Goal: Task Accomplishment & Management: Manage account settings

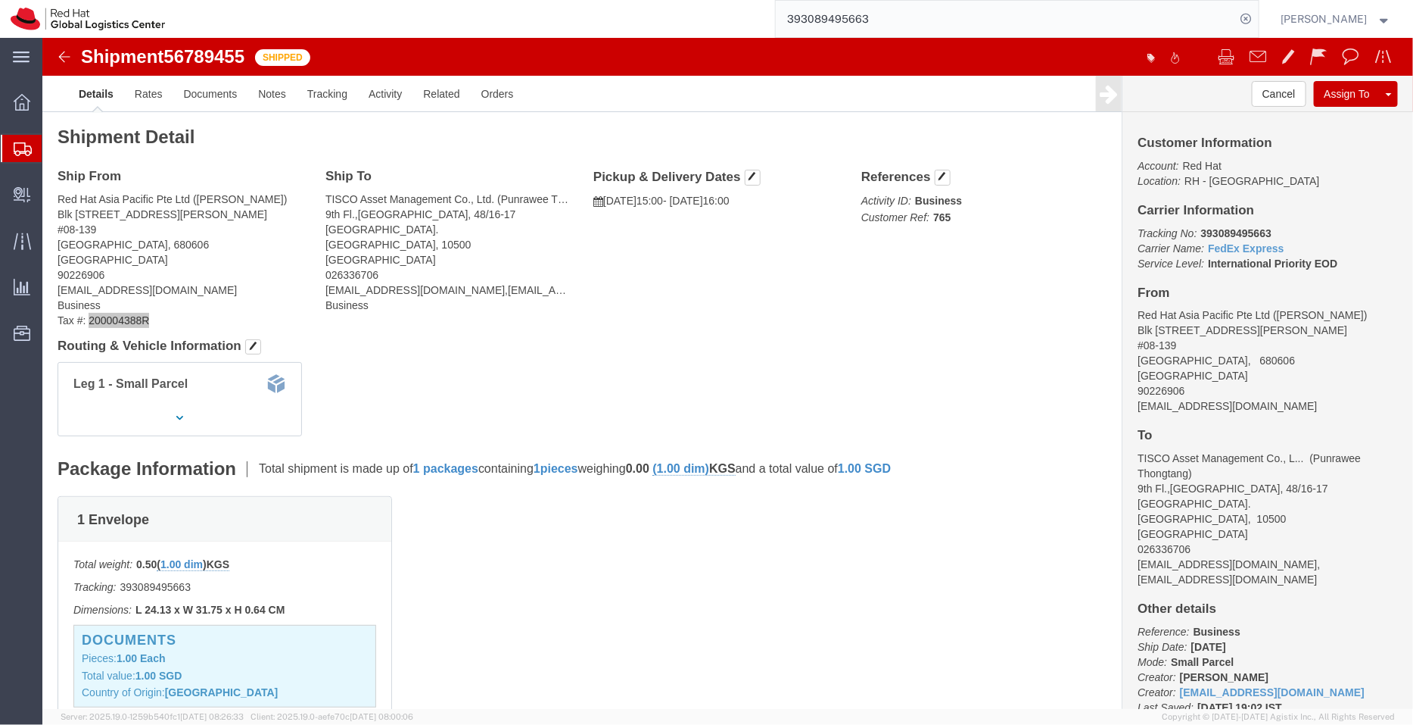
click at [0, 0] on span "Shipment Manager" at bounding box center [0, 0] width 0 height 0
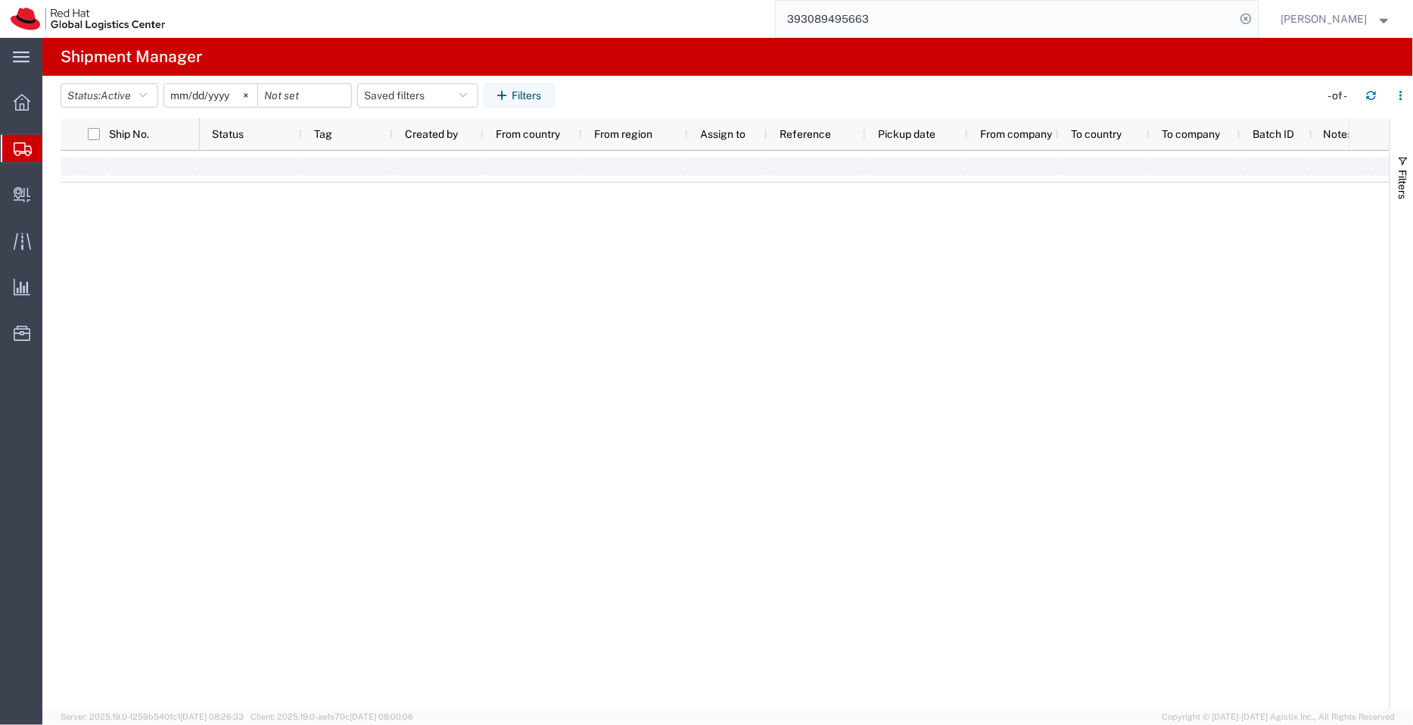
type input "[DATE]"
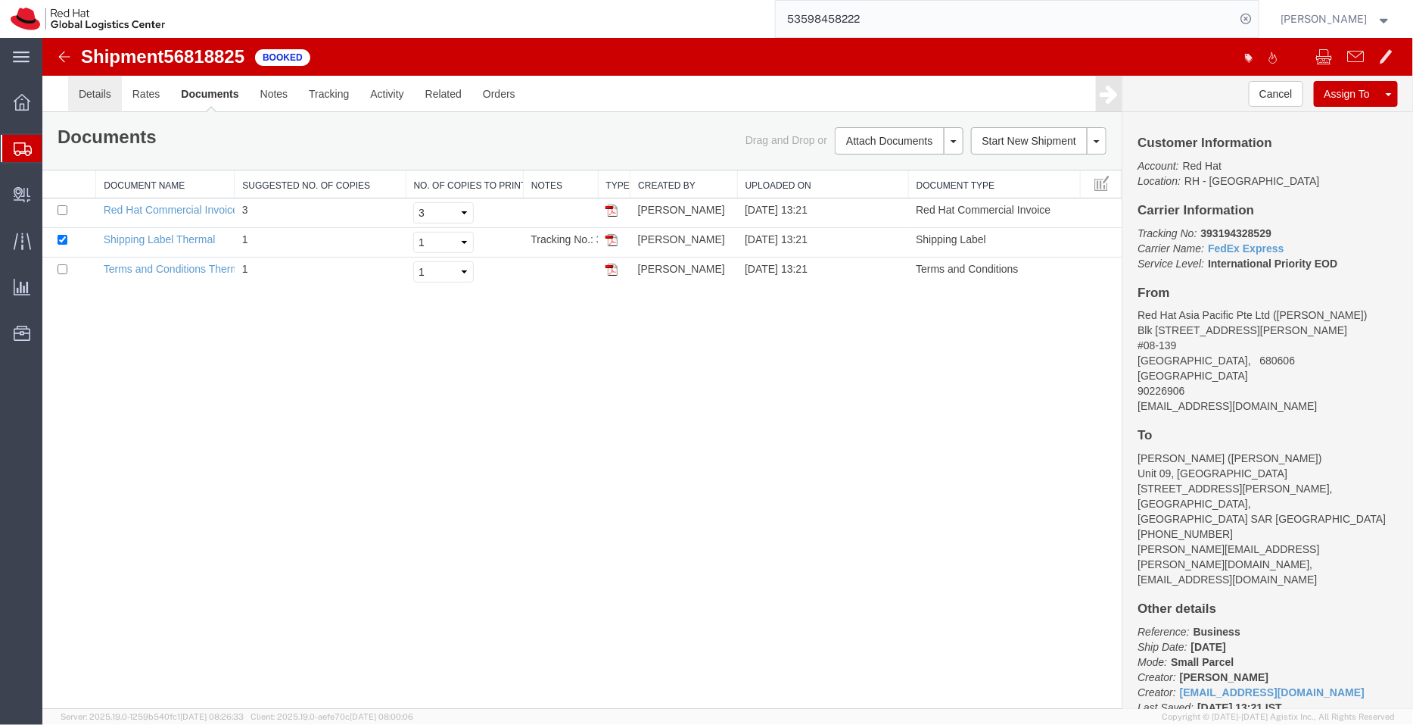
click at [94, 89] on link "Details" at bounding box center [94, 93] width 54 height 36
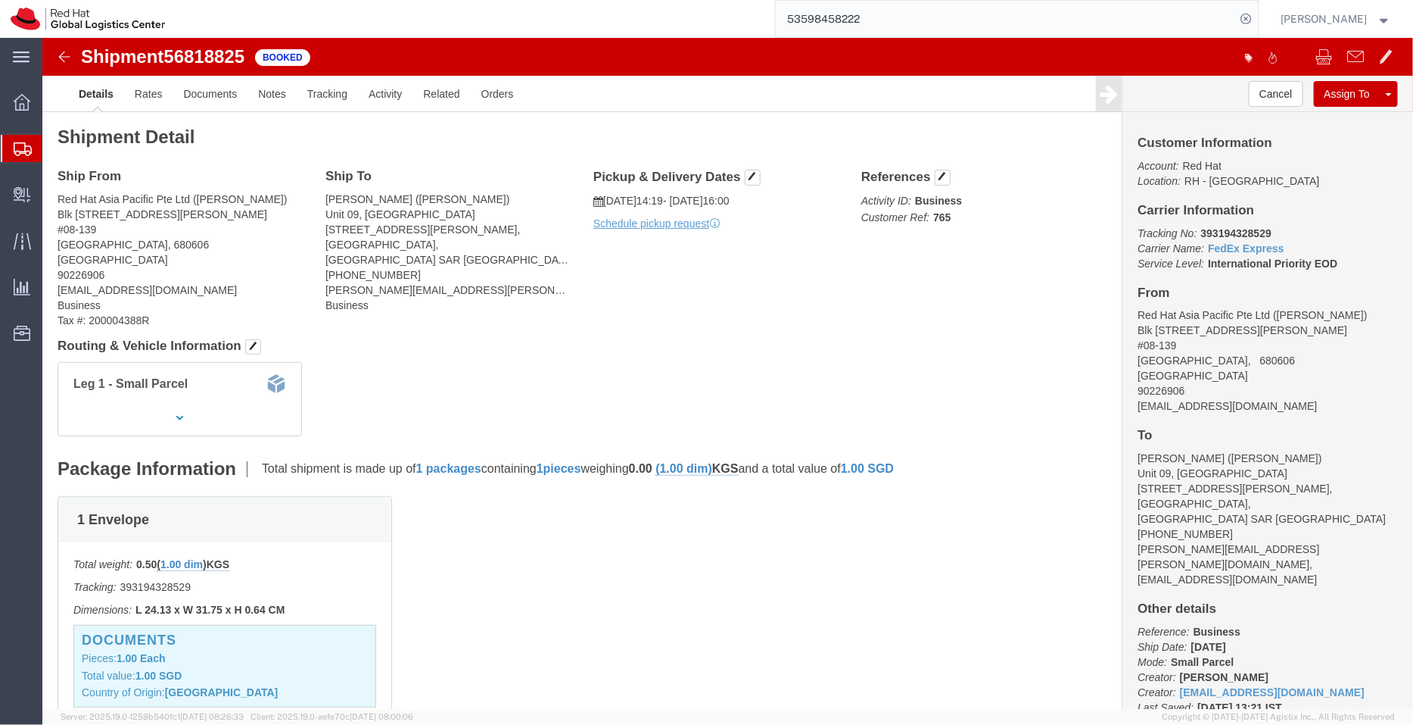
click at [0, 0] on span "Shipment Manager" at bounding box center [0, 0] width 0 height 0
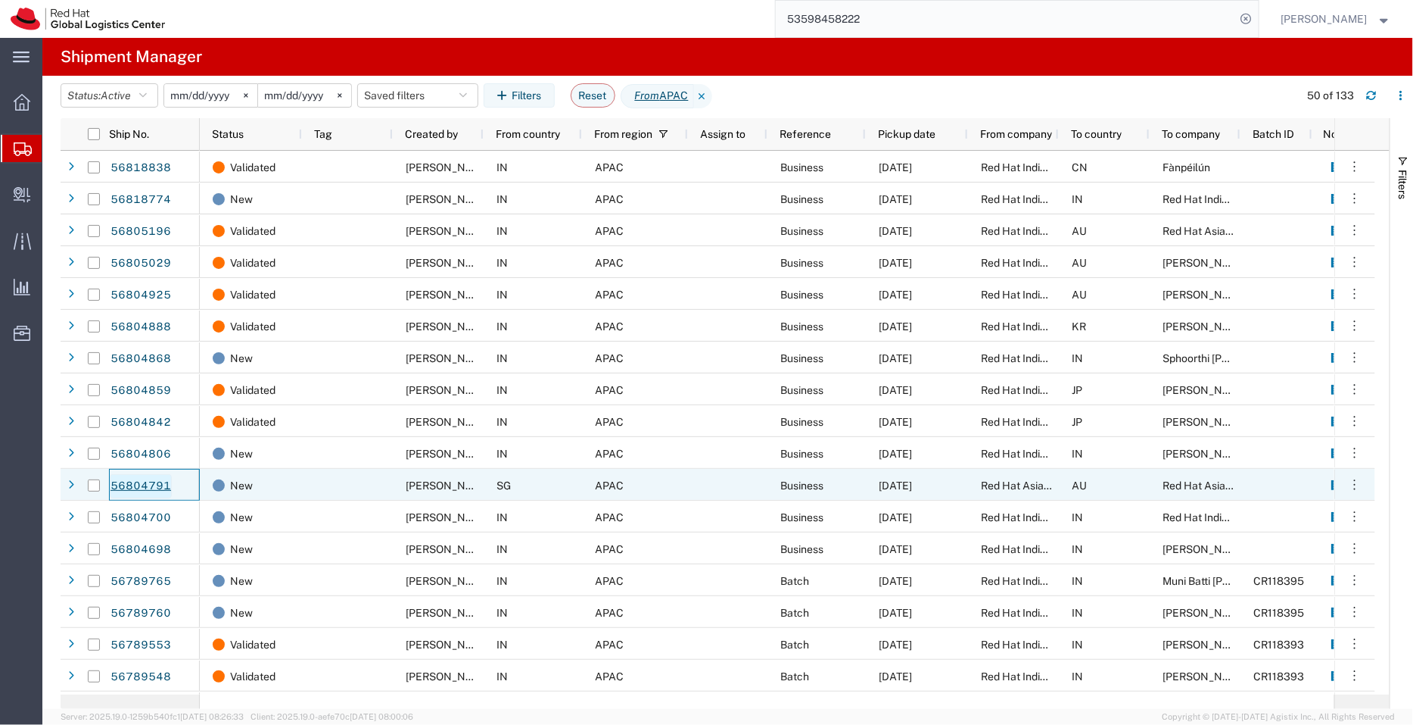
click at [157, 482] on link "56804791" at bounding box center [141, 486] width 62 height 24
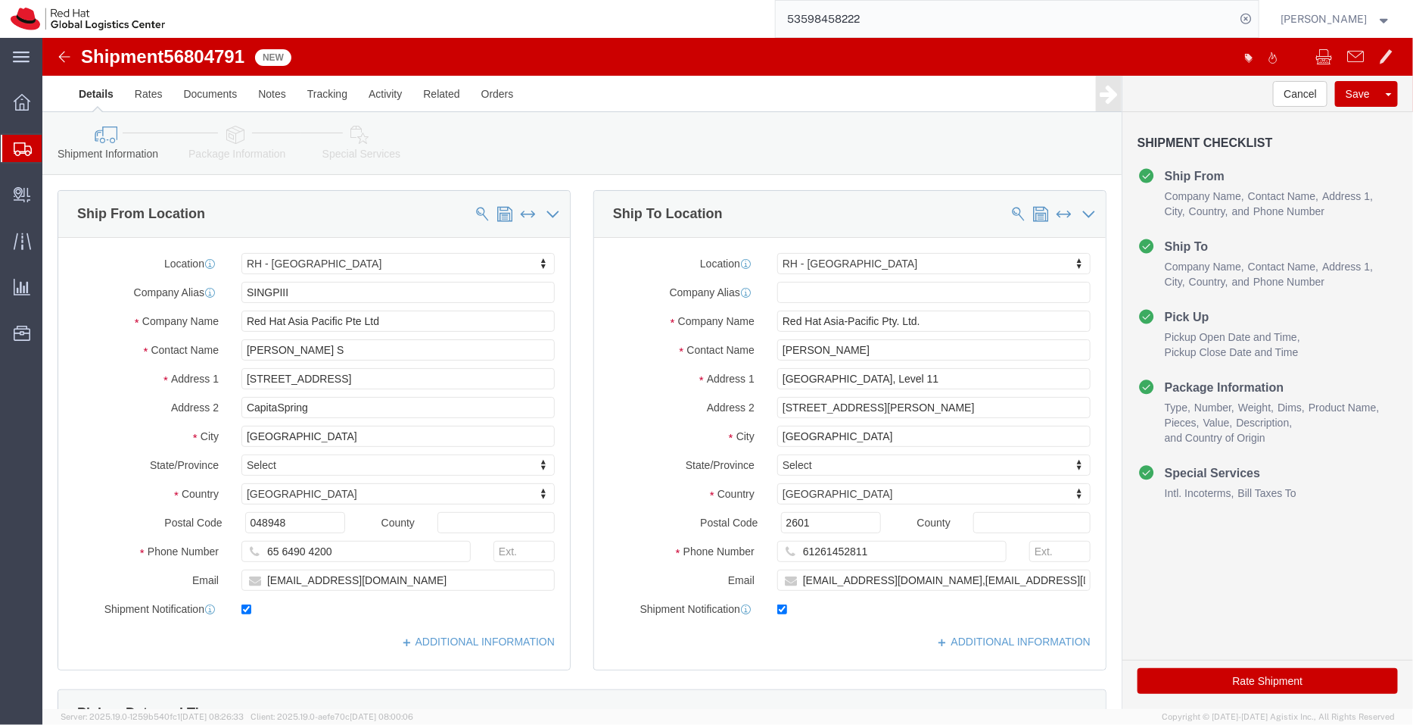
select select "51051"
select select "37938"
drag, startPoint x: 885, startPoint y: 276, endPoint x: 687, endPoint y: 282, distance: 197.7
click div "Company Name Red Hat Asia-Pacific Pty. Ltd."
click div "Location [GEOGRAPHIC_DATA] - [GEOGRAPHIC_DATA] My Profile Location [GEOGRAPHIC_…"
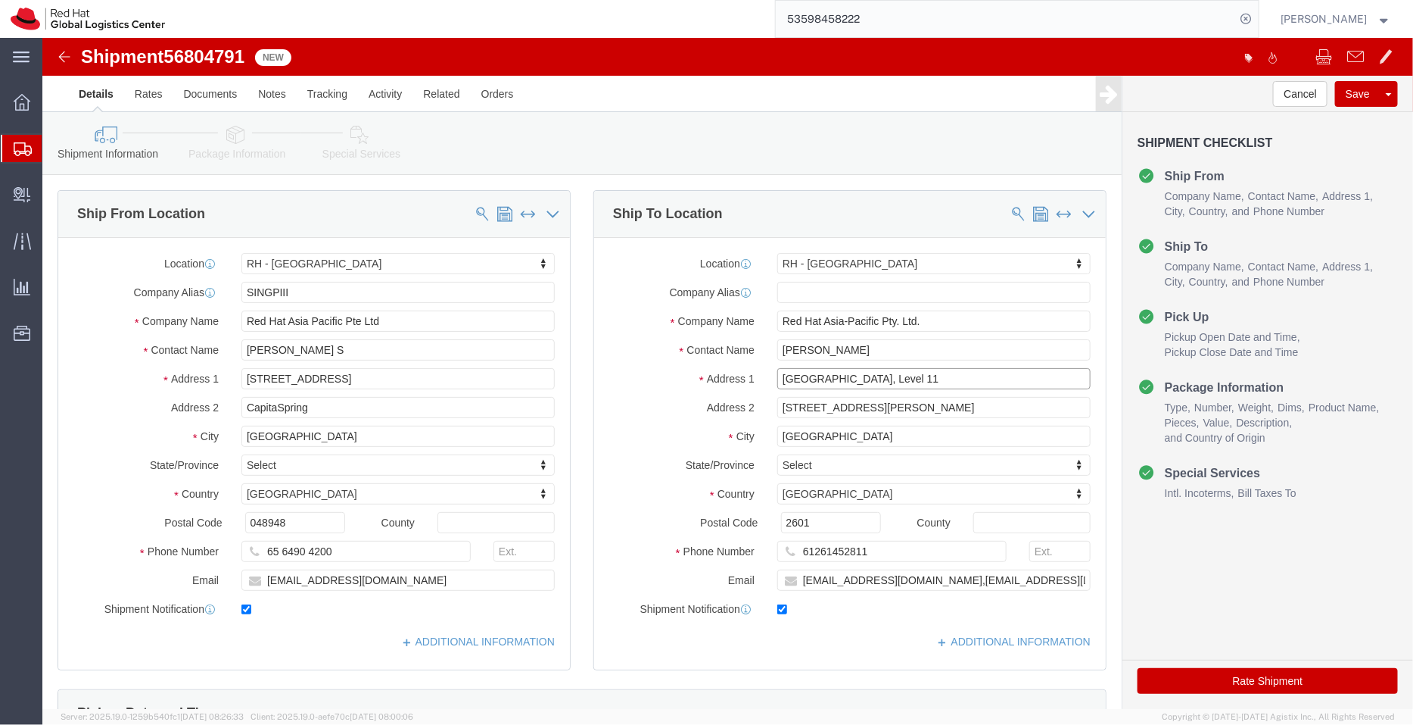
drag, startPoint x: 881, startPoint y: 348, endPoint x: 687, endPoint y: 348, distance: 194.6
click div "Address [STREET_ADDRESS]"
drag, startPoint x: 870, startPoint y: 379, endPoint x: 591, endPoint y: 382, distance: 279.4
click div "Location [GEOGRAPHIC_DATA] - [GEOGRAPHIC_DATA] My Profile Location [GEOGRAPHIC_…"
drag, startPoint x: 832, startPoint y: 397, endPoint x: 603, endPoint y: 389, distance: 229.5
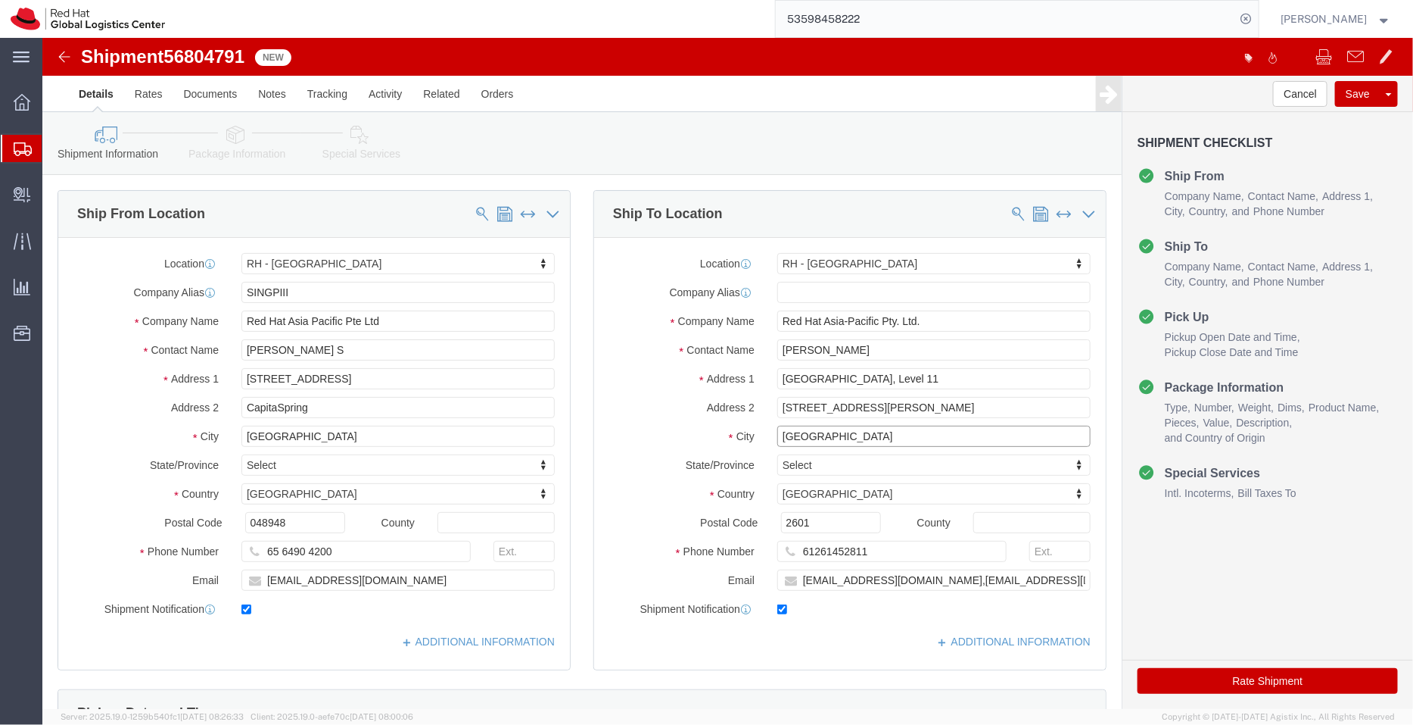
click div "City [GEOGRAPHIC_DATA]"
drag, startPoint x: 722, startPoint y: 485, endPoint x: 649, endPoint y: 490, distance: 73.6
click div "Postal Code 2601"
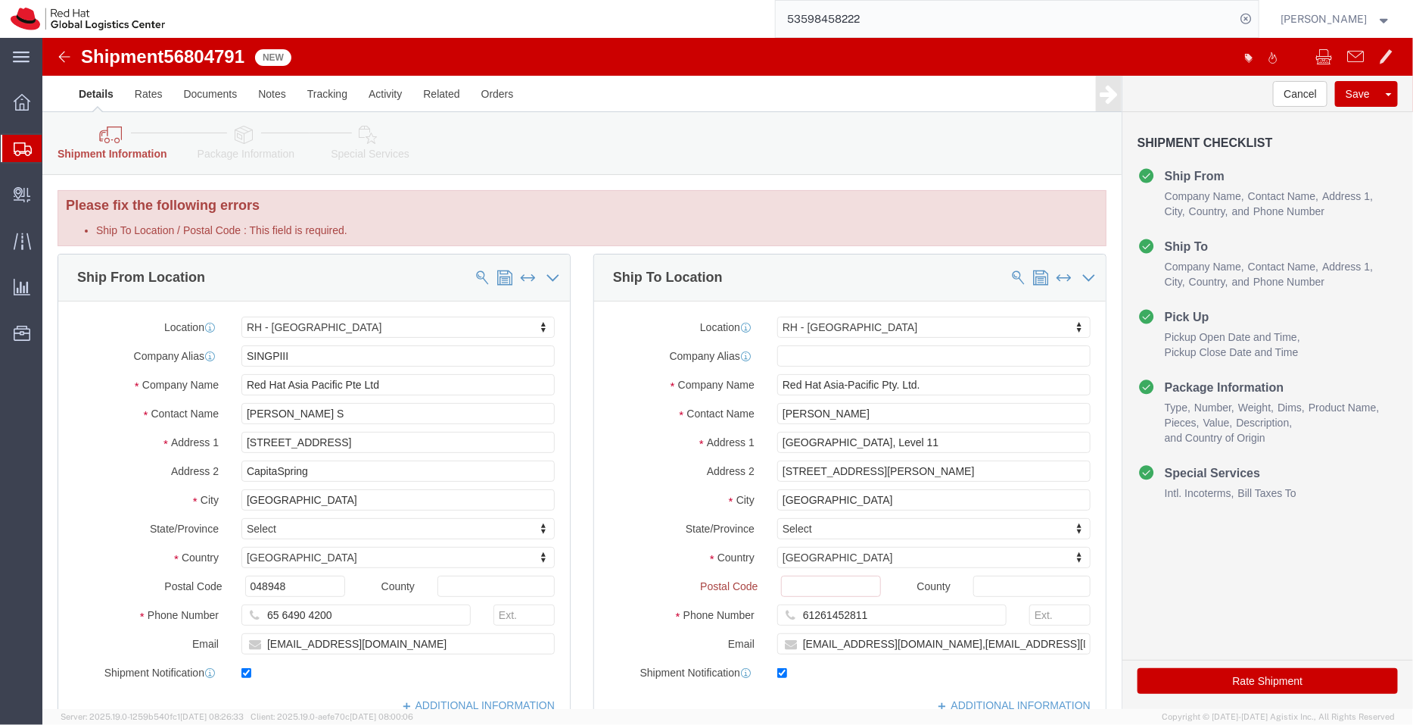
select select
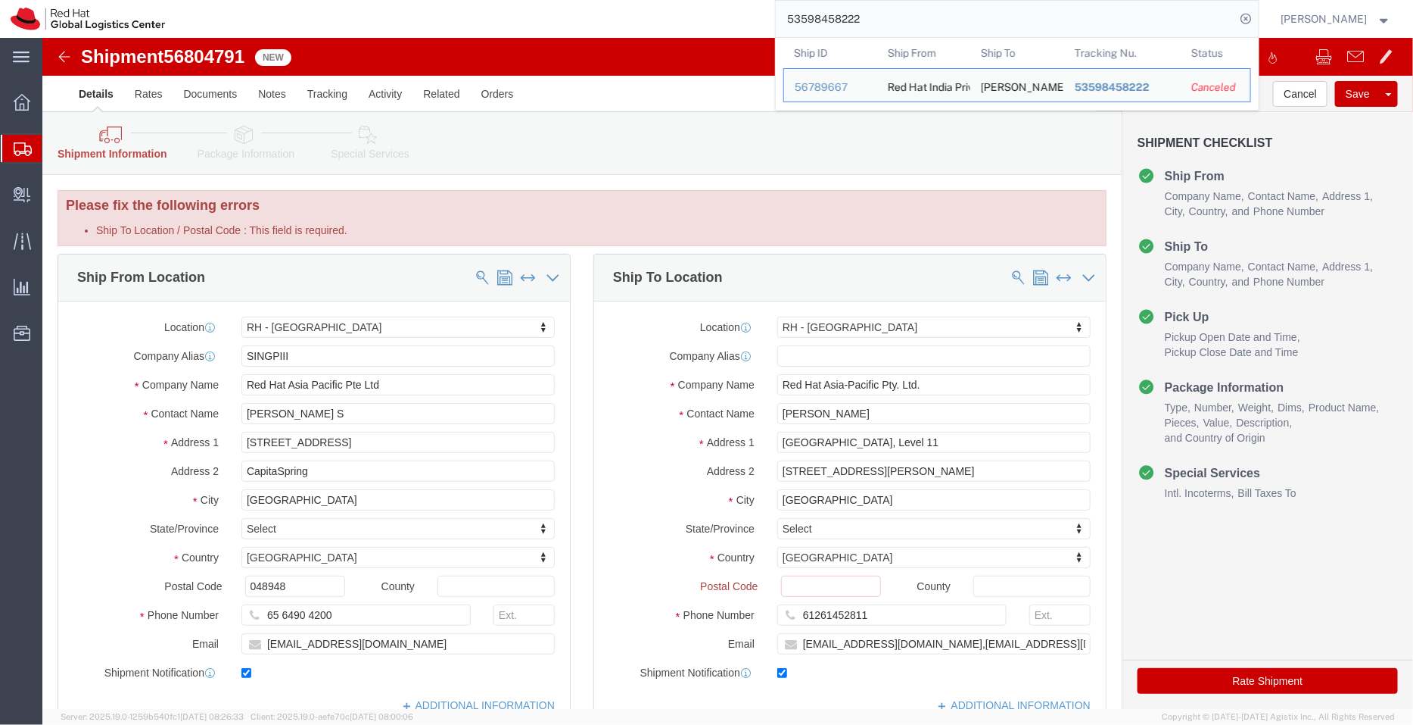
click at [877, 16] on input "53598458222" at bounding box center [1006, 19] width 460 height 36
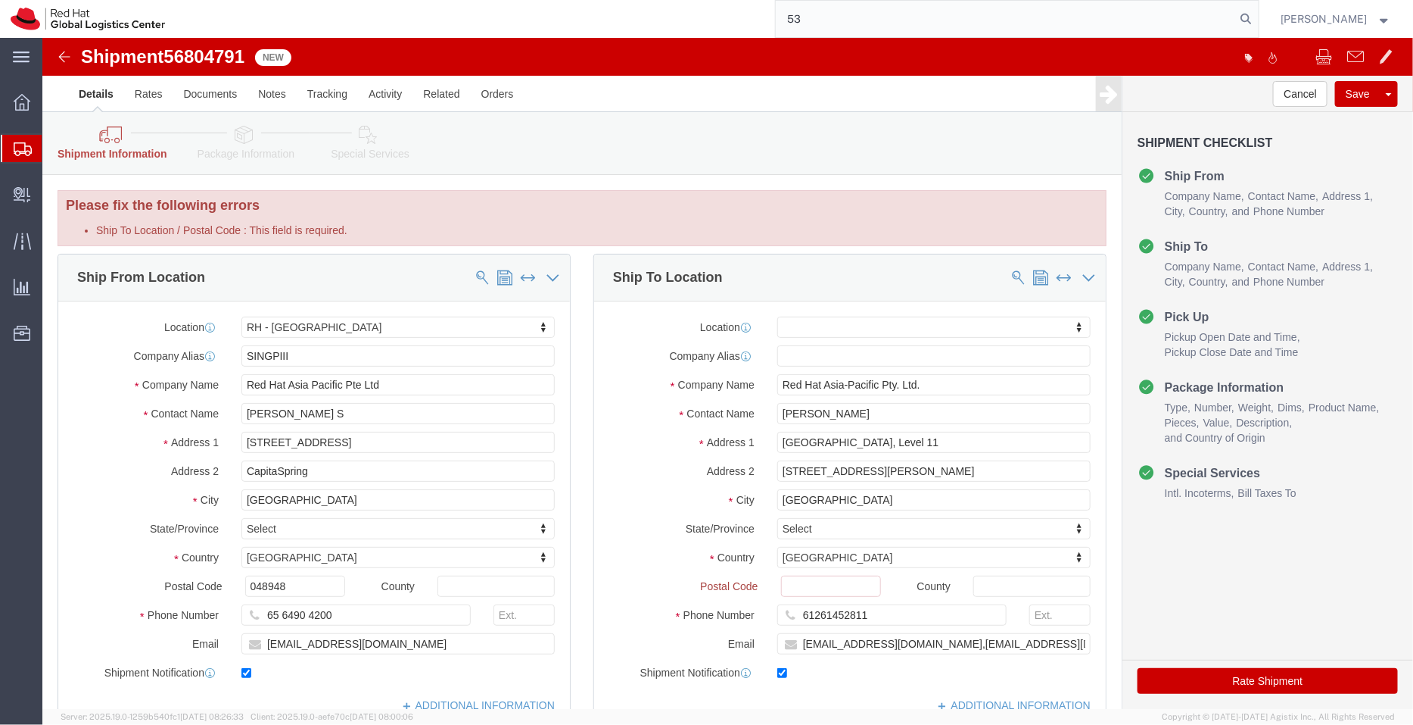
type input "5"
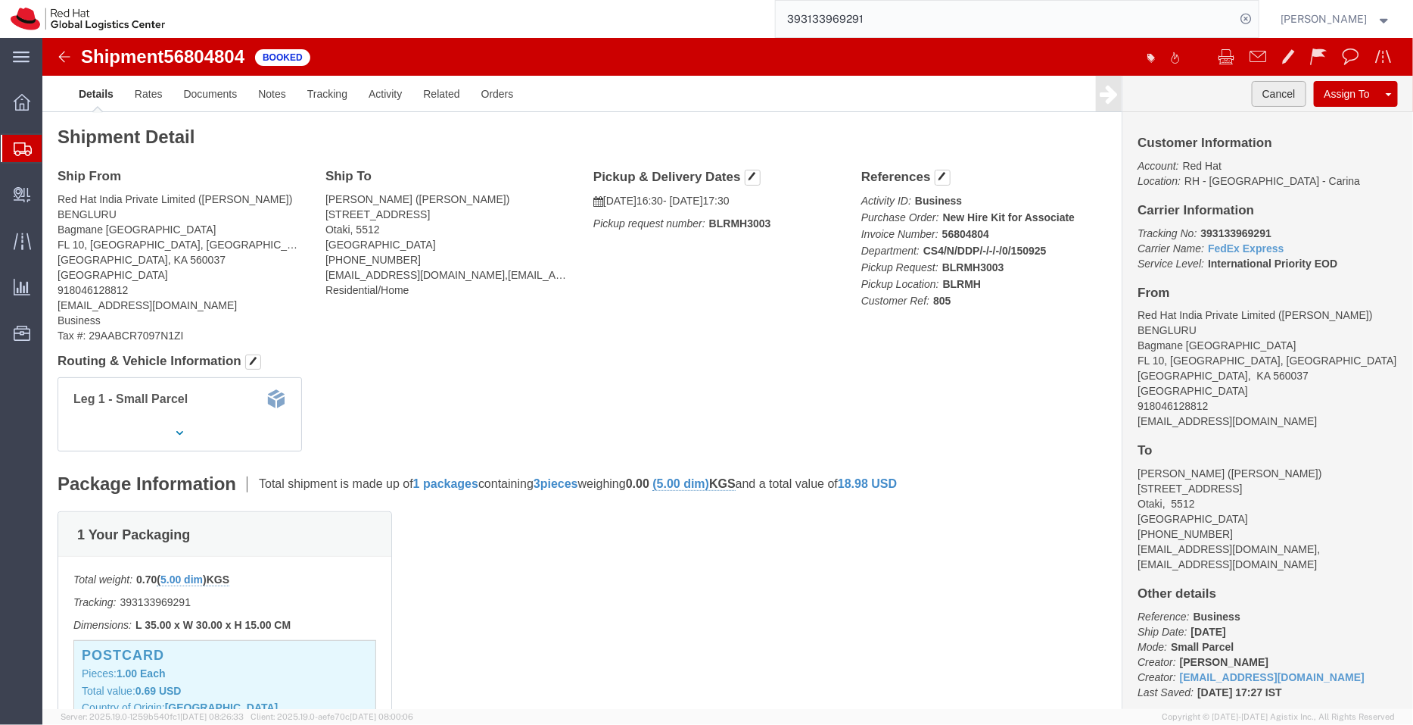
click button "Cancel"
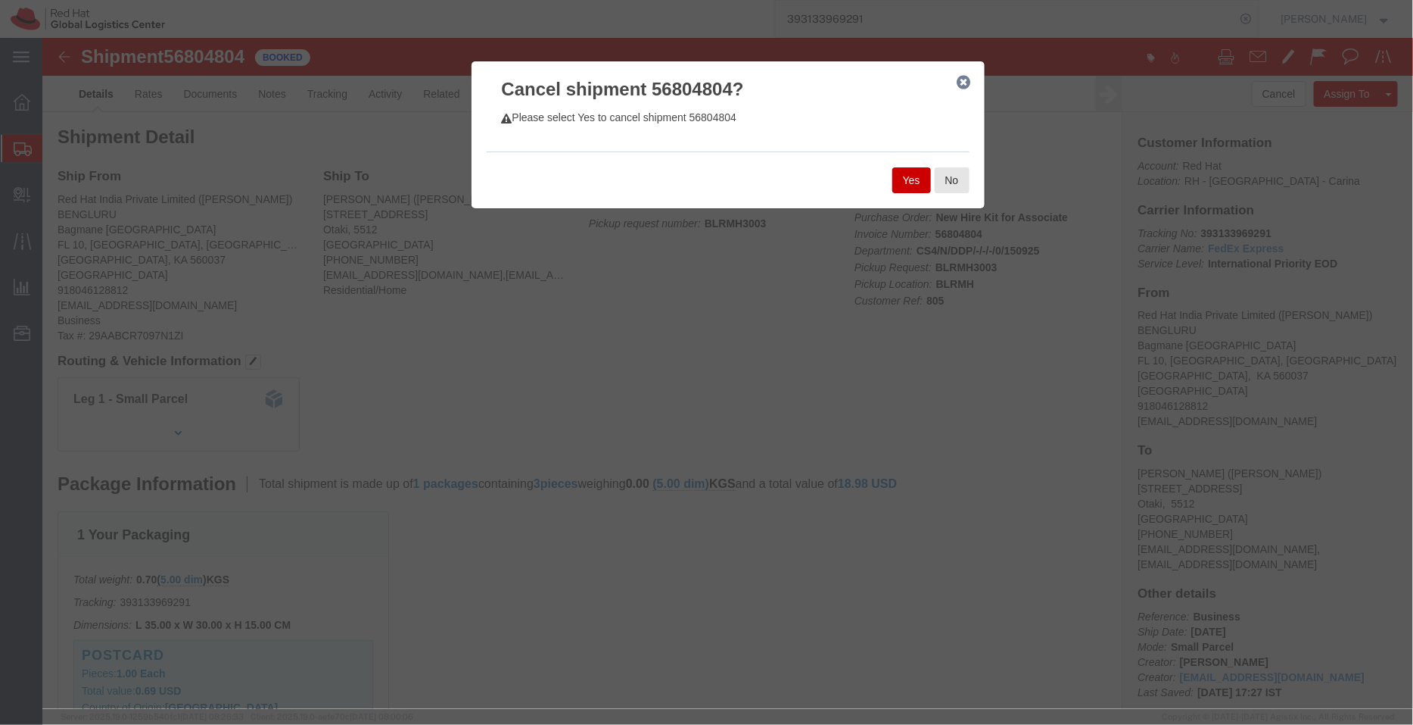
click button "Yes"
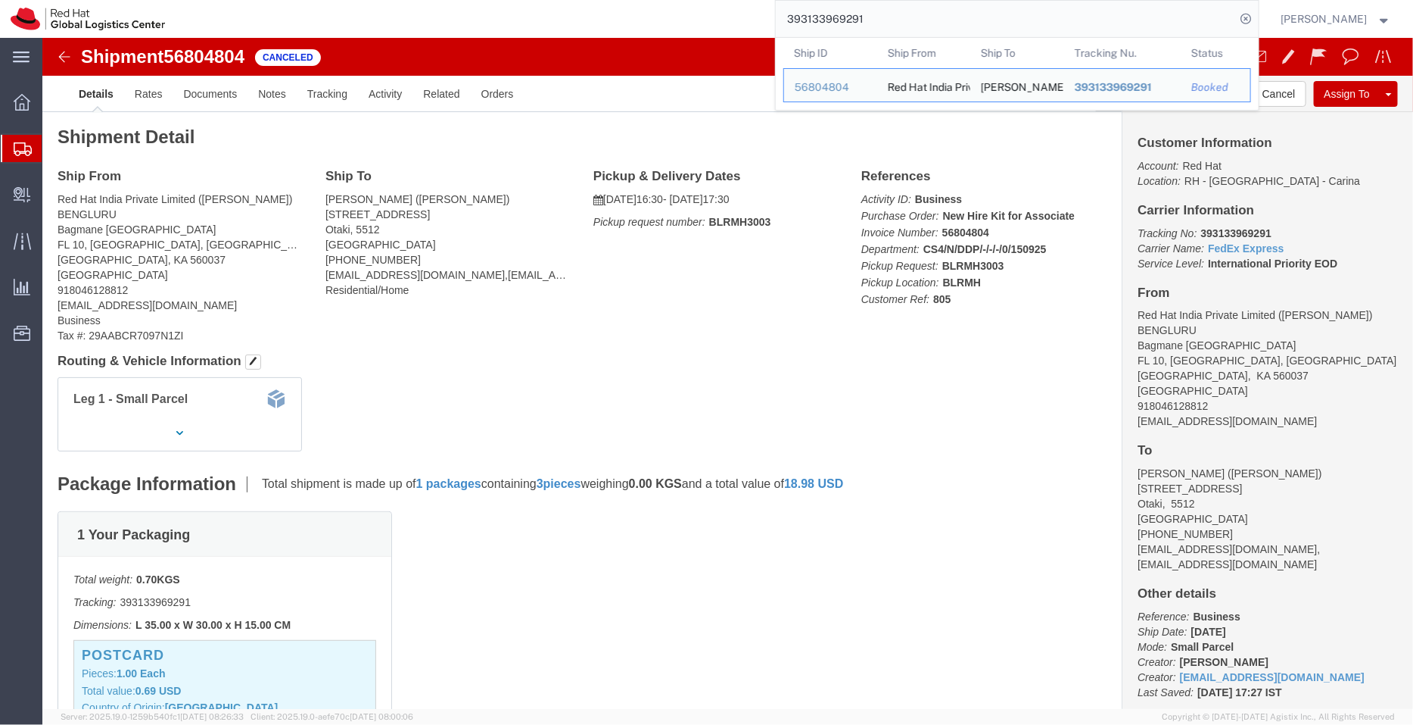
drag, startPoint x: 878, startPoint y: 20, endPoint x: 727, endPoint y: 17, distance: 151.5
click at [727, 17] on div "393133969291 Ship ID Ship From Ship To Tracking Nu. Status Ship ID 56804804 Shi…" at bounding box center [717, 19] width 1083 height 38
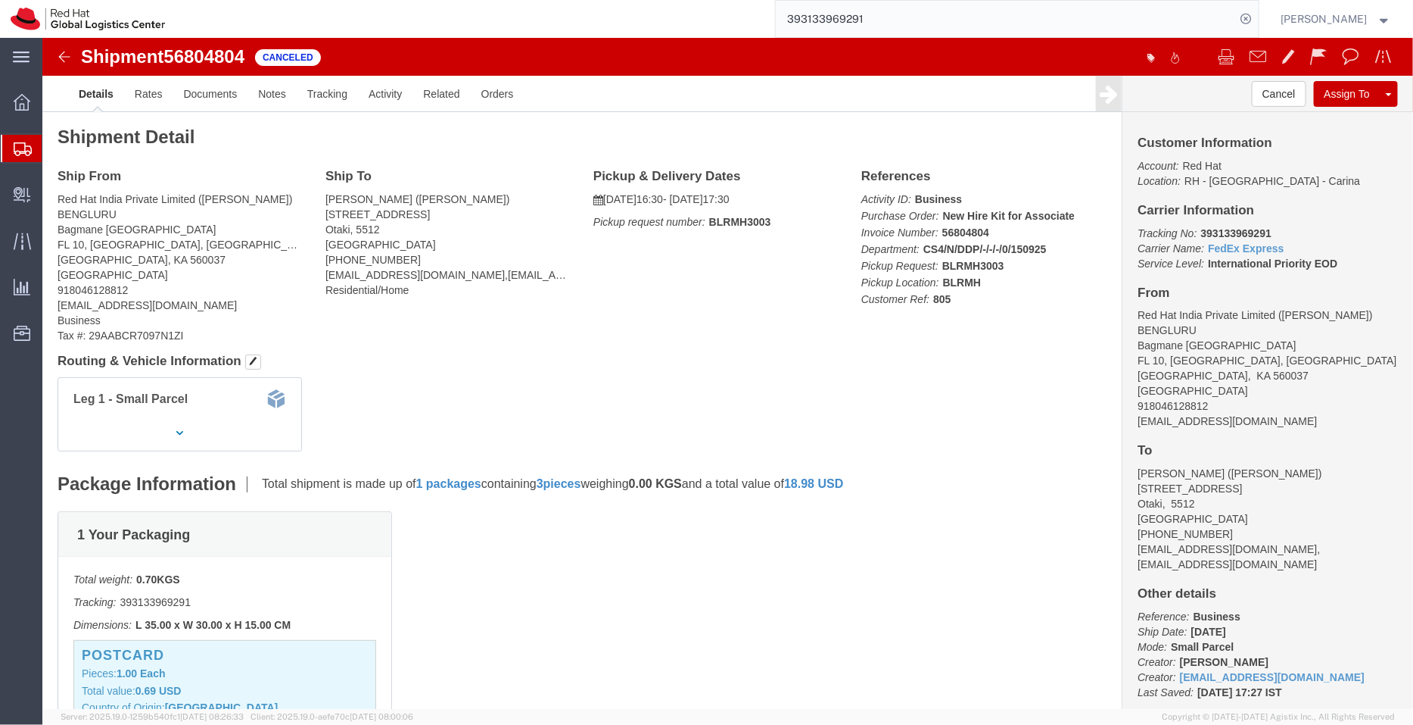
paste input "93007916"
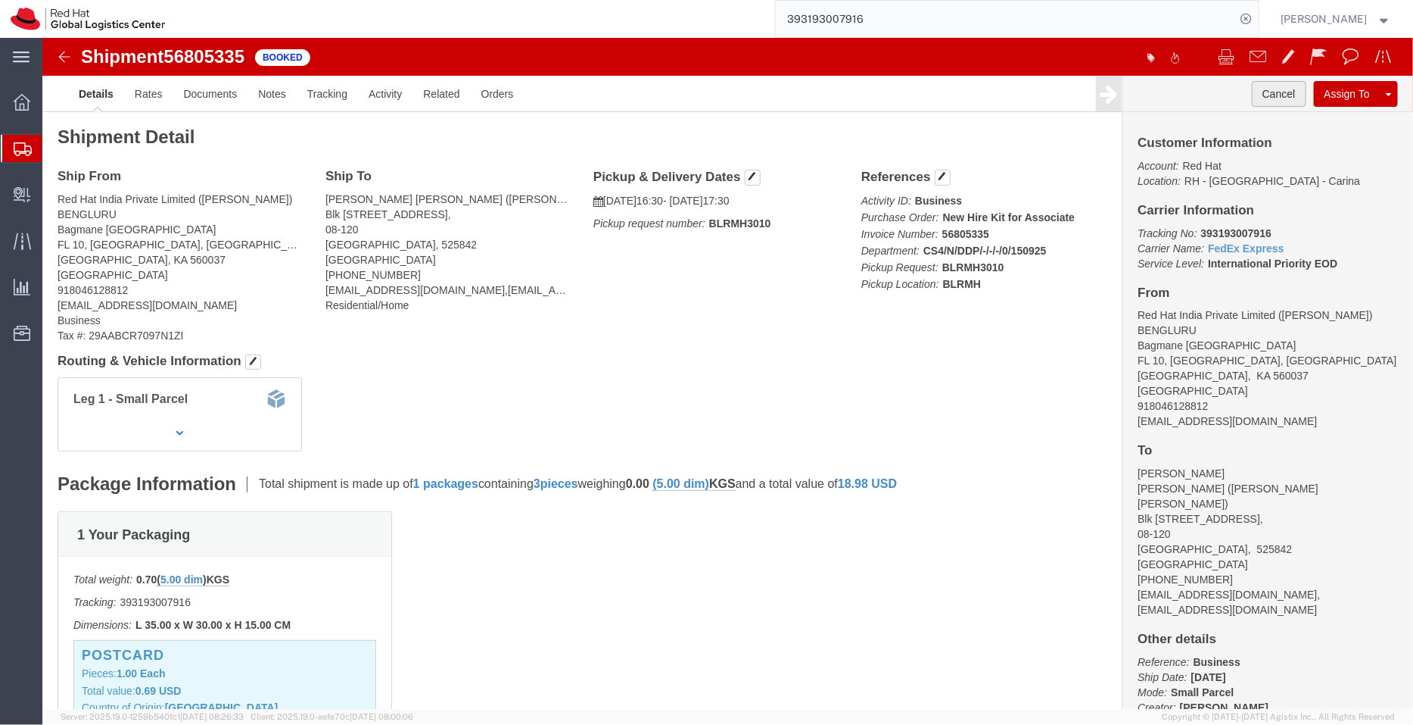
click button "Cancel"
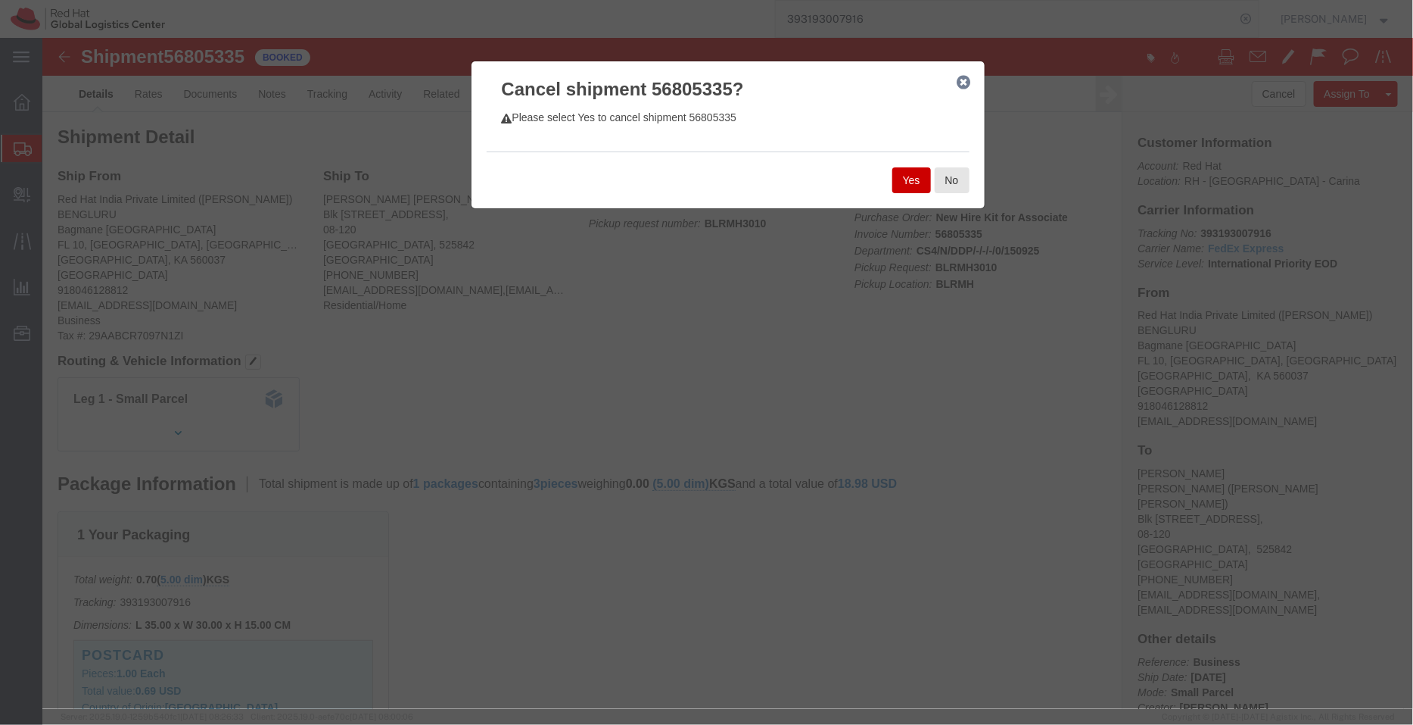
click div "Yes No"
click button "Yes"
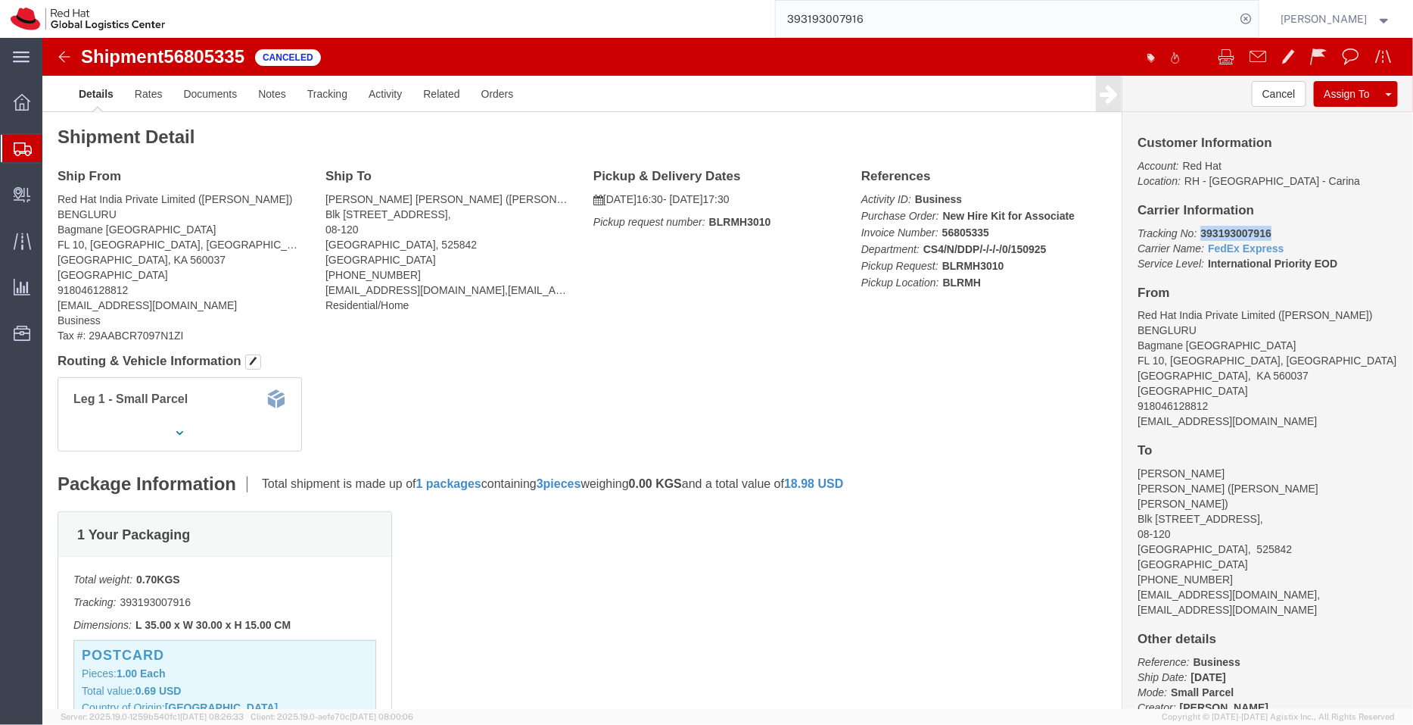
drag, startPoint x: 1222, startPoint y: 192, endPoint x: 1148, endPoint y: 195, distance: 73.5
click p "Tracking No: 393193007916 Carrier Name: FedEx Express FedEx Express Service Lev…"
copy b "393193007916"
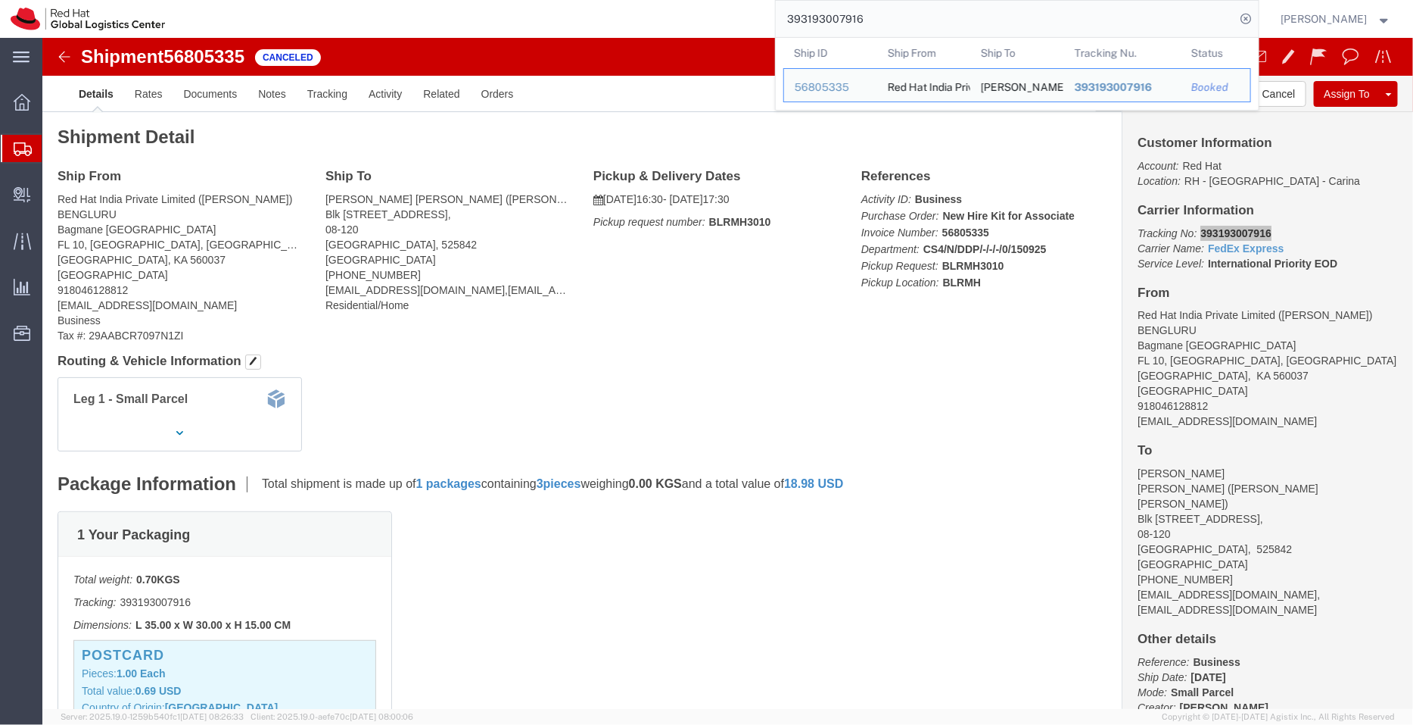
drag, startPoint x: 872, startPoint y: 19, endPoint x: 735, endPoint y: 14, distance: 137.1
click at [735, 14] on div "393193007916 Ship ID Ship From Ship To Tracking Nu. Status Ship ID 56805335 Shi…" at bounding box center [717, 19] width 1083 height 38
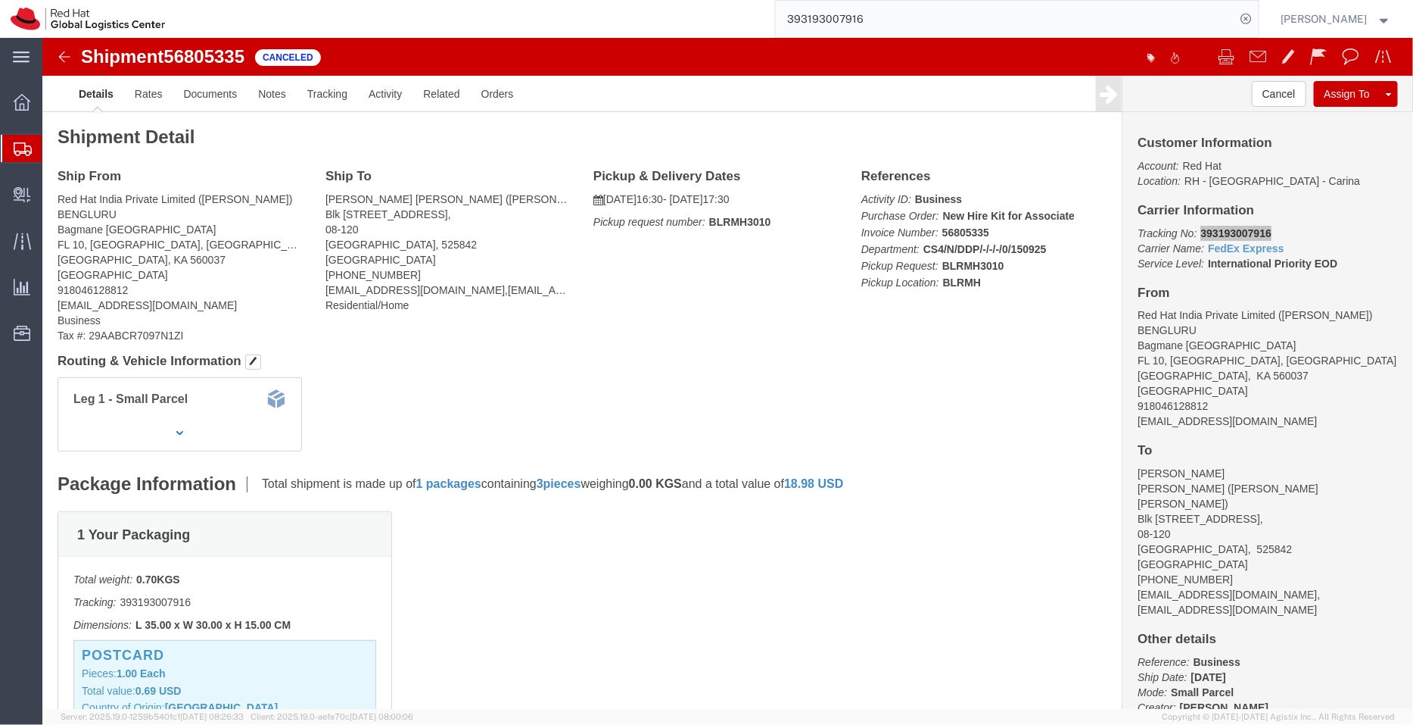
paste input "33969291"
type input "393133969291"
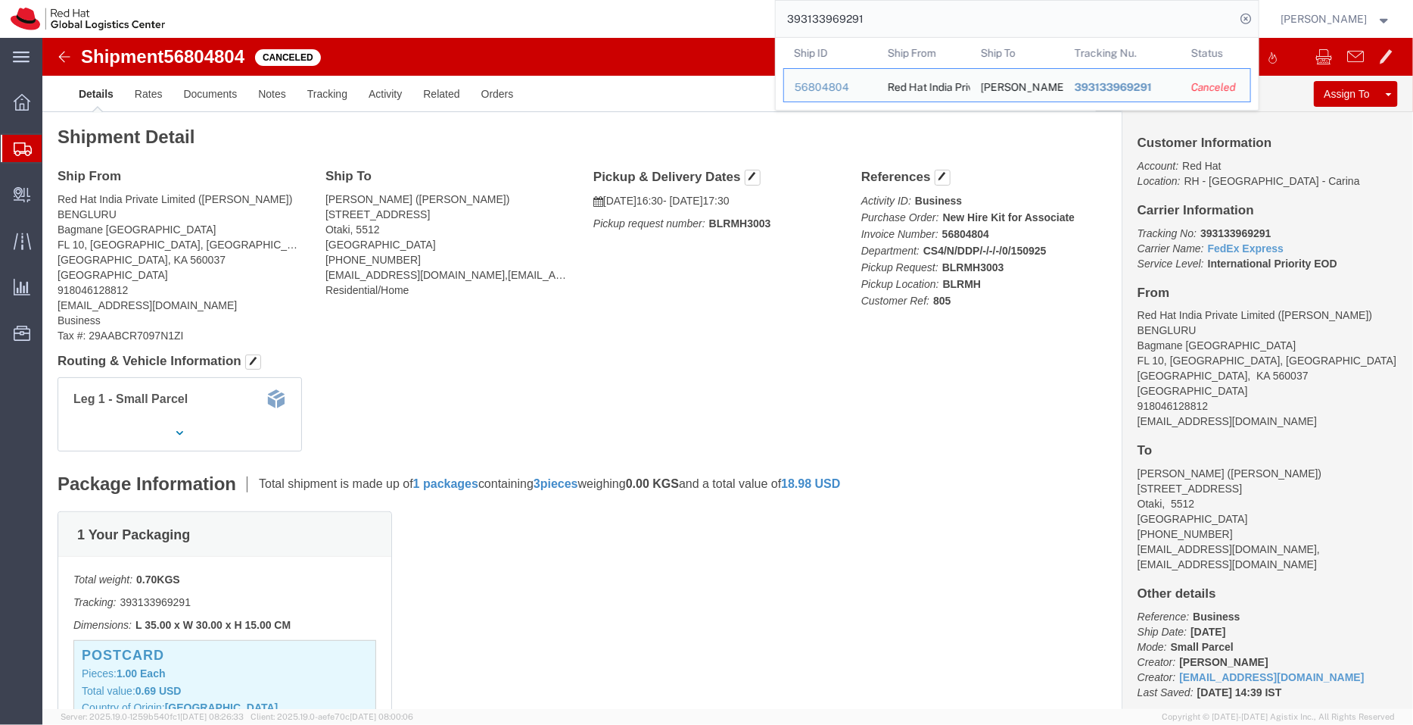
click at [0, 0] on span "Shipment Manager" at bounding box center [0, 0] width 0 height 0
